Goal: Information Seeking & Learning: Compare options

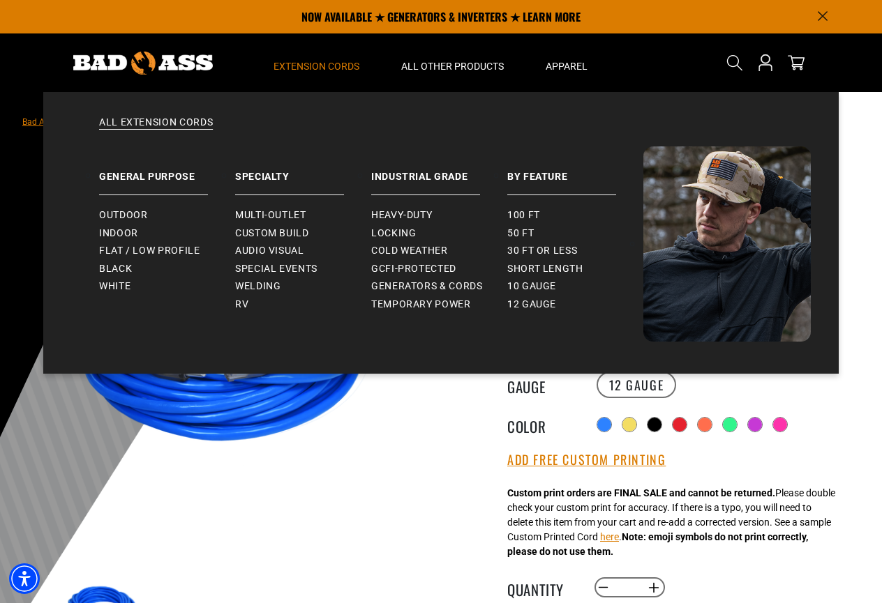
click at [298, 66] on span "Extension Cords" at bounding box center [316, 66] width 86 height 13
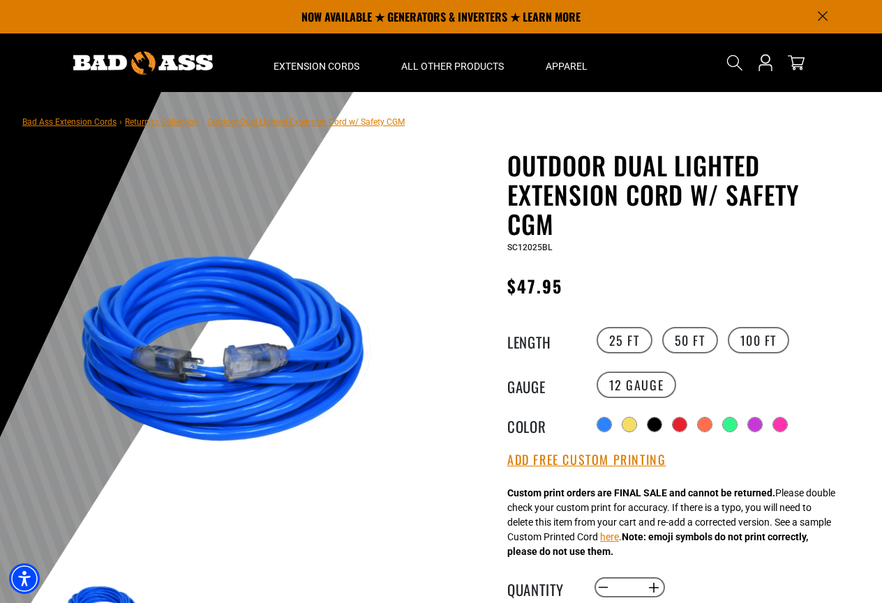
click at [310, 476] on img at bounding box center [231, 354] width 336 height 336
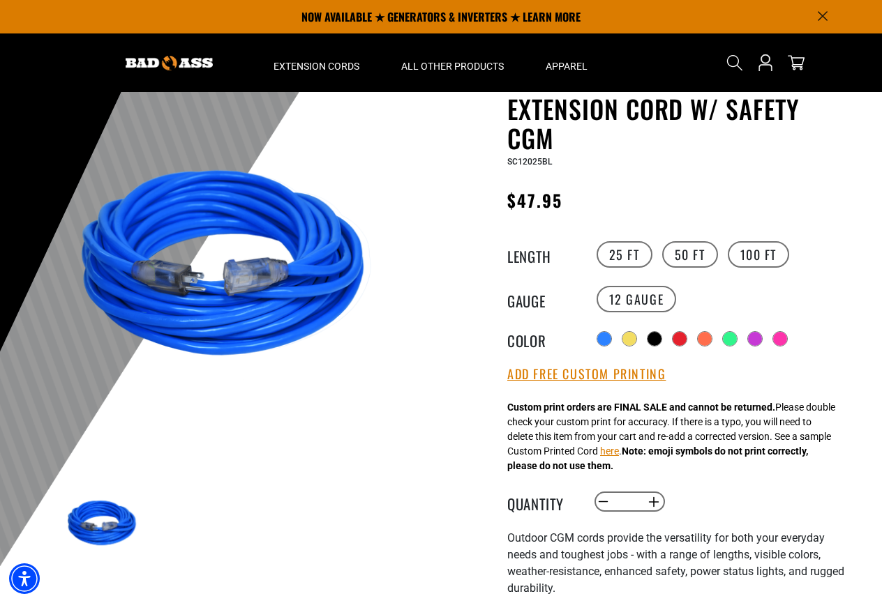
scroll to position [84, 0]
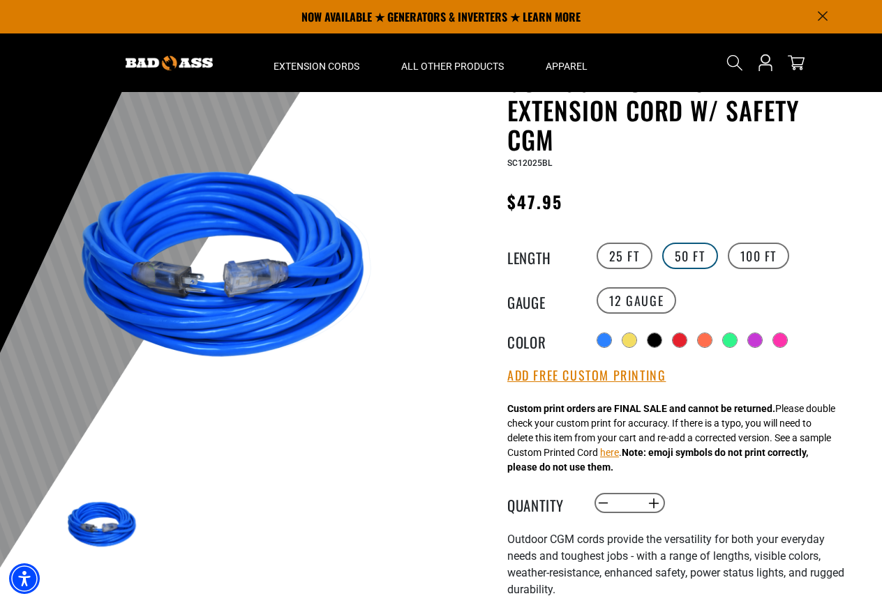
click at [689, 250] on label "50 FT" at bounding box center [690, 256] width 56 height 27
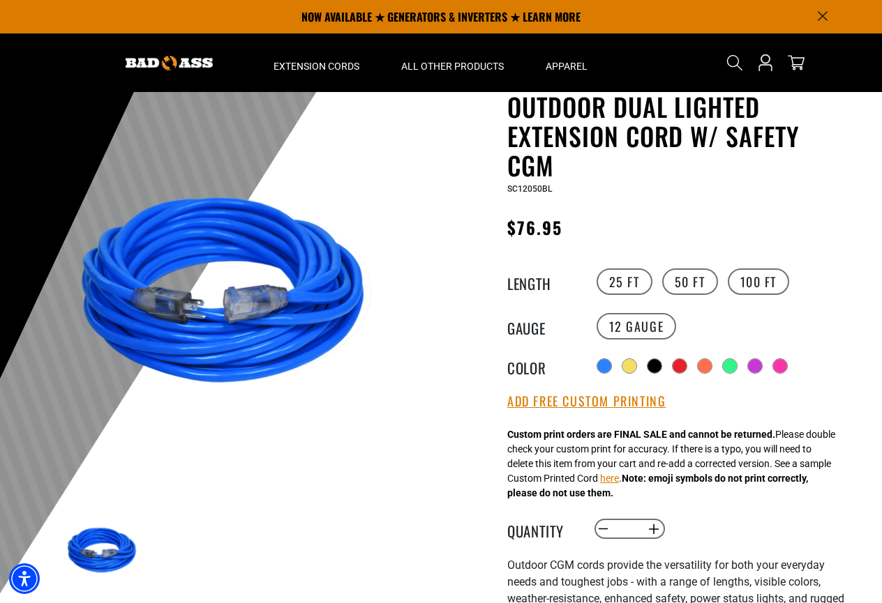
scroll to position [42, 0]
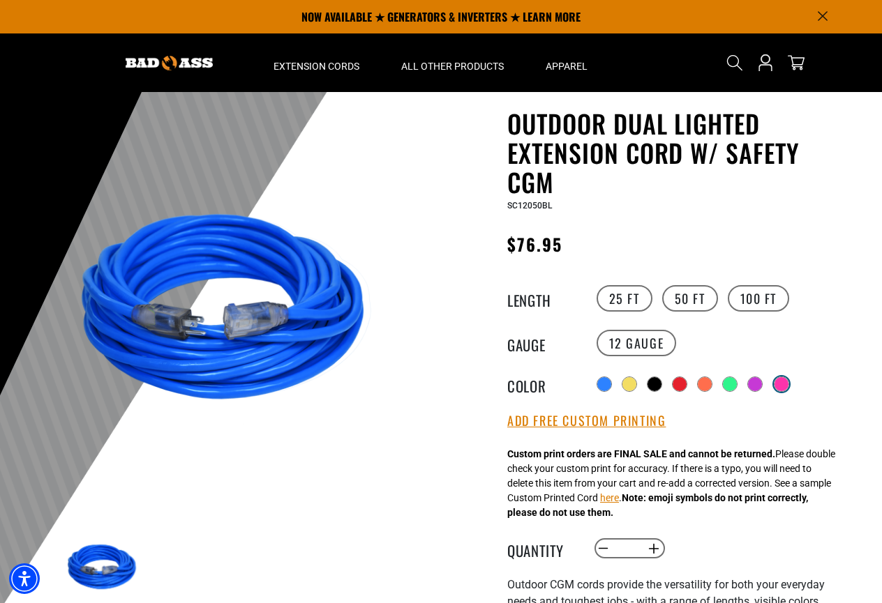
click at [778, 379] on div at bounding box center [781, 384] width 14 height 14
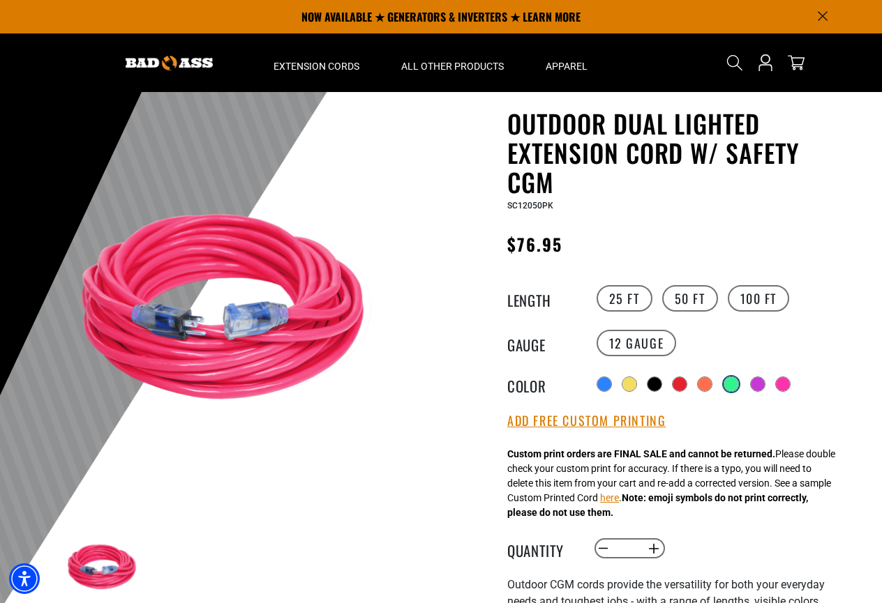
click at [726, 378] on div at bounding box center [731, 384] width 14 height 14
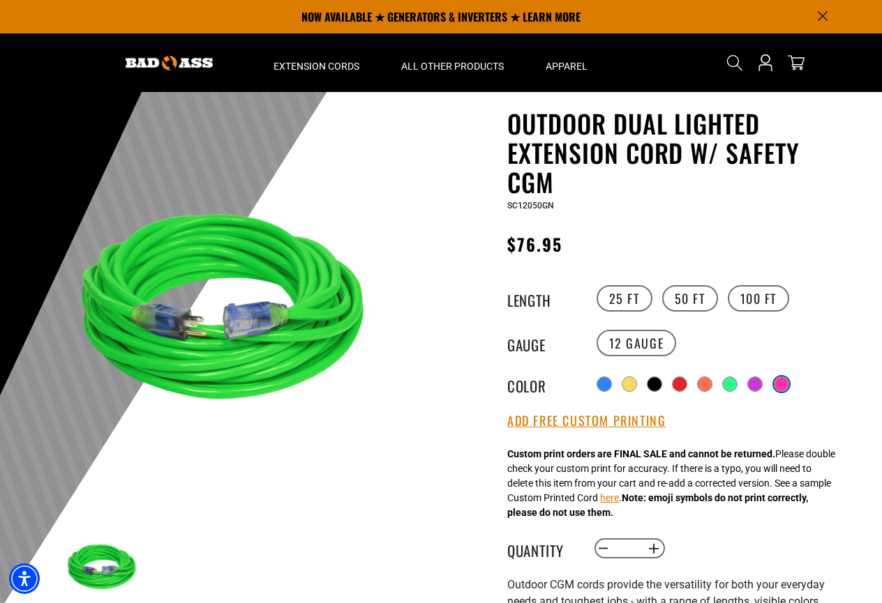
click at [780, 377] on div at bounding box center [781, 384] width 14 height 14
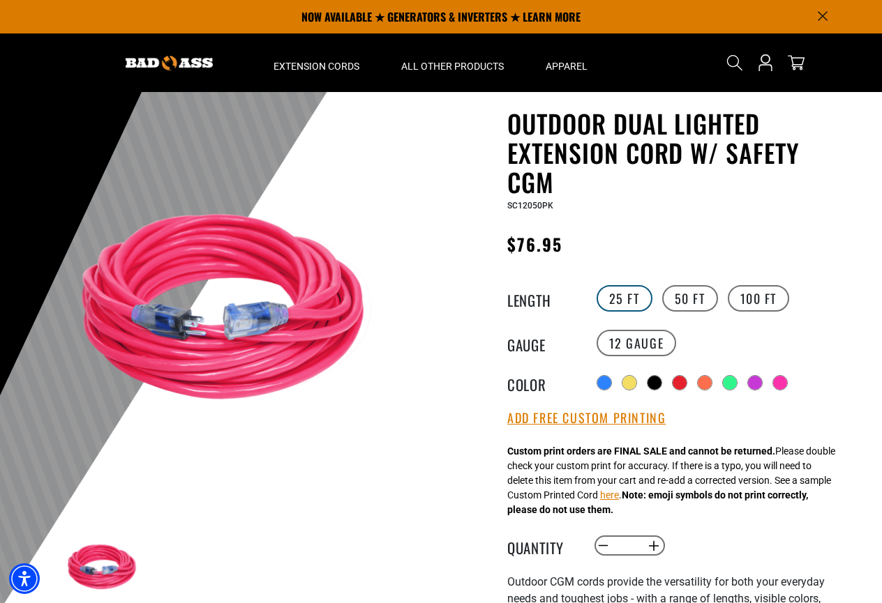
click at [621, 297] on label "25 FT" at bounding box center [624, 298] width 56 height 27
click at [683, 295] on label "50 FT" at bounding box center [690, 298] width 56 height 27
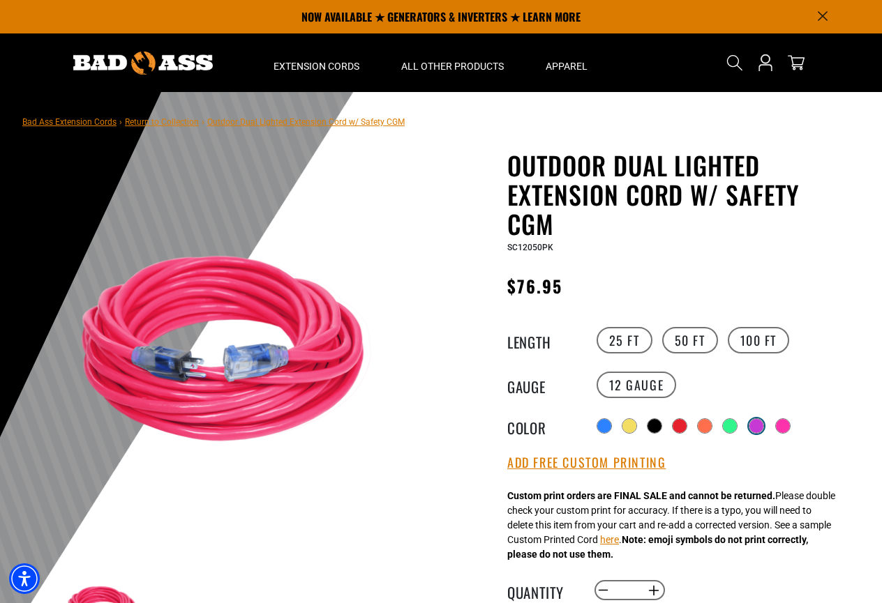
click at [750, 421] on div at bounding box center [756, 426] width 14 height 14
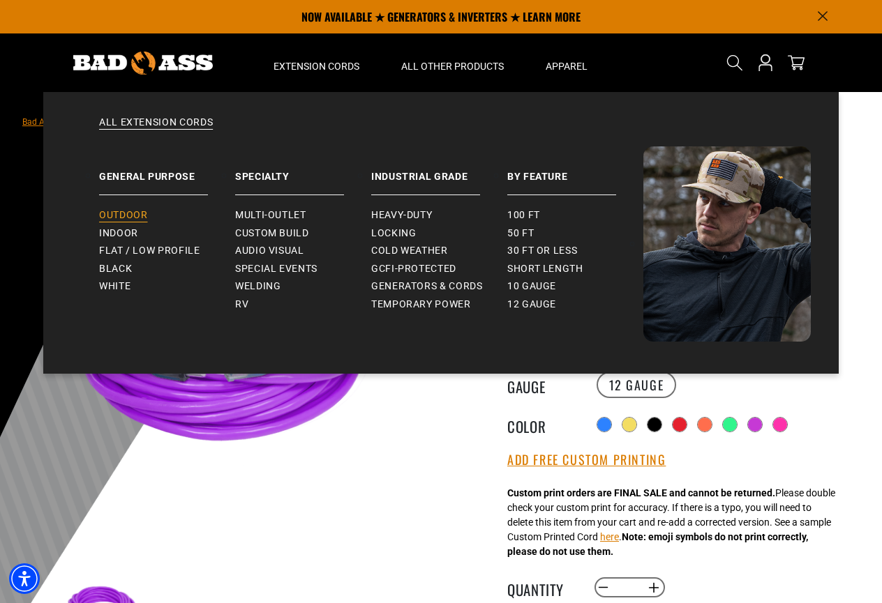
click at [133, 213] on span "Outdoor" at bounding box center [123, 215] width 48 height 13
